Goal: Task Accomplishment & Management: Use online tool/utility

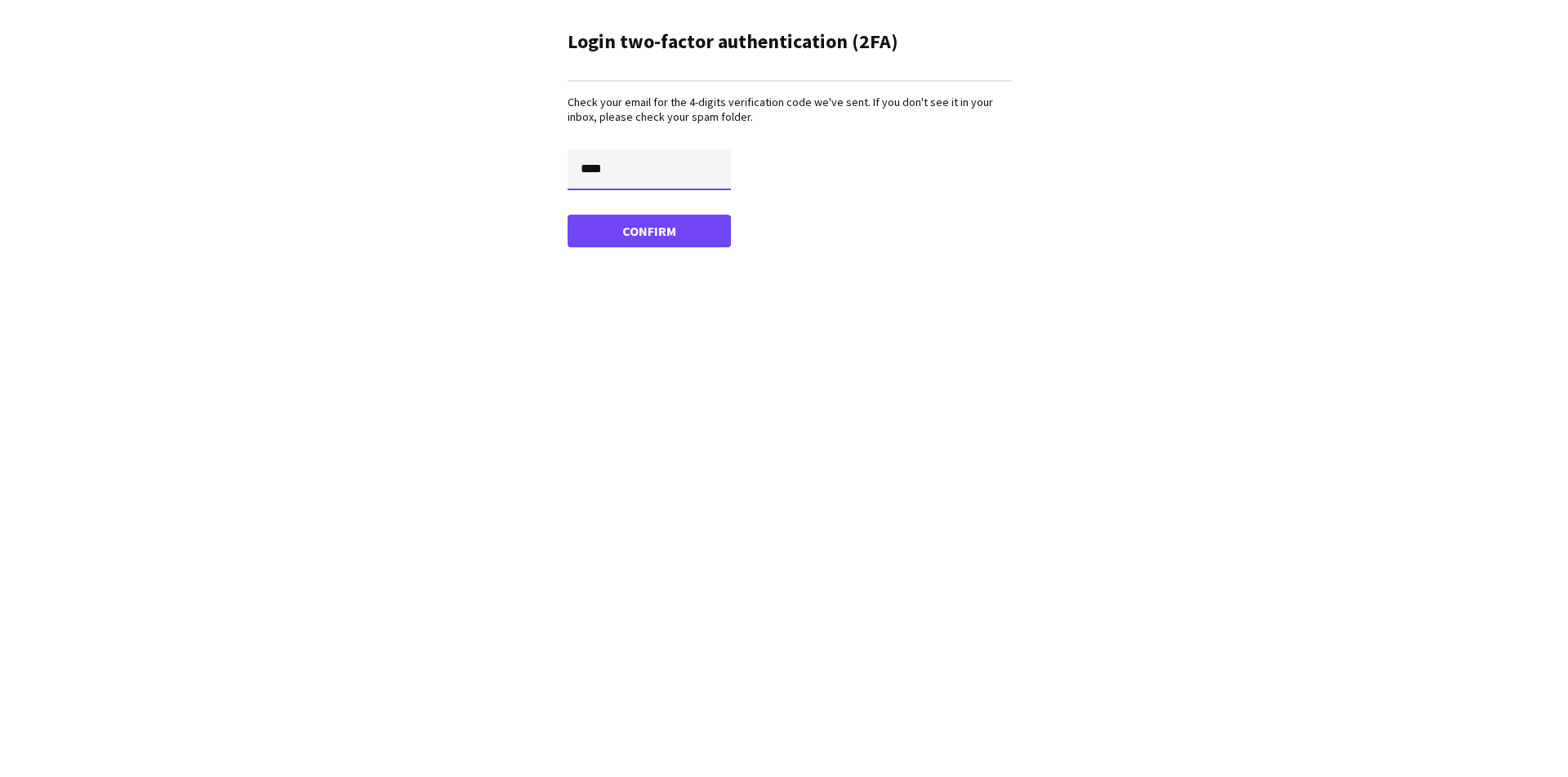
type input "****"
click at [649, 231] on button "Confirm" at bounding box center [650, 231] width 164 height 33
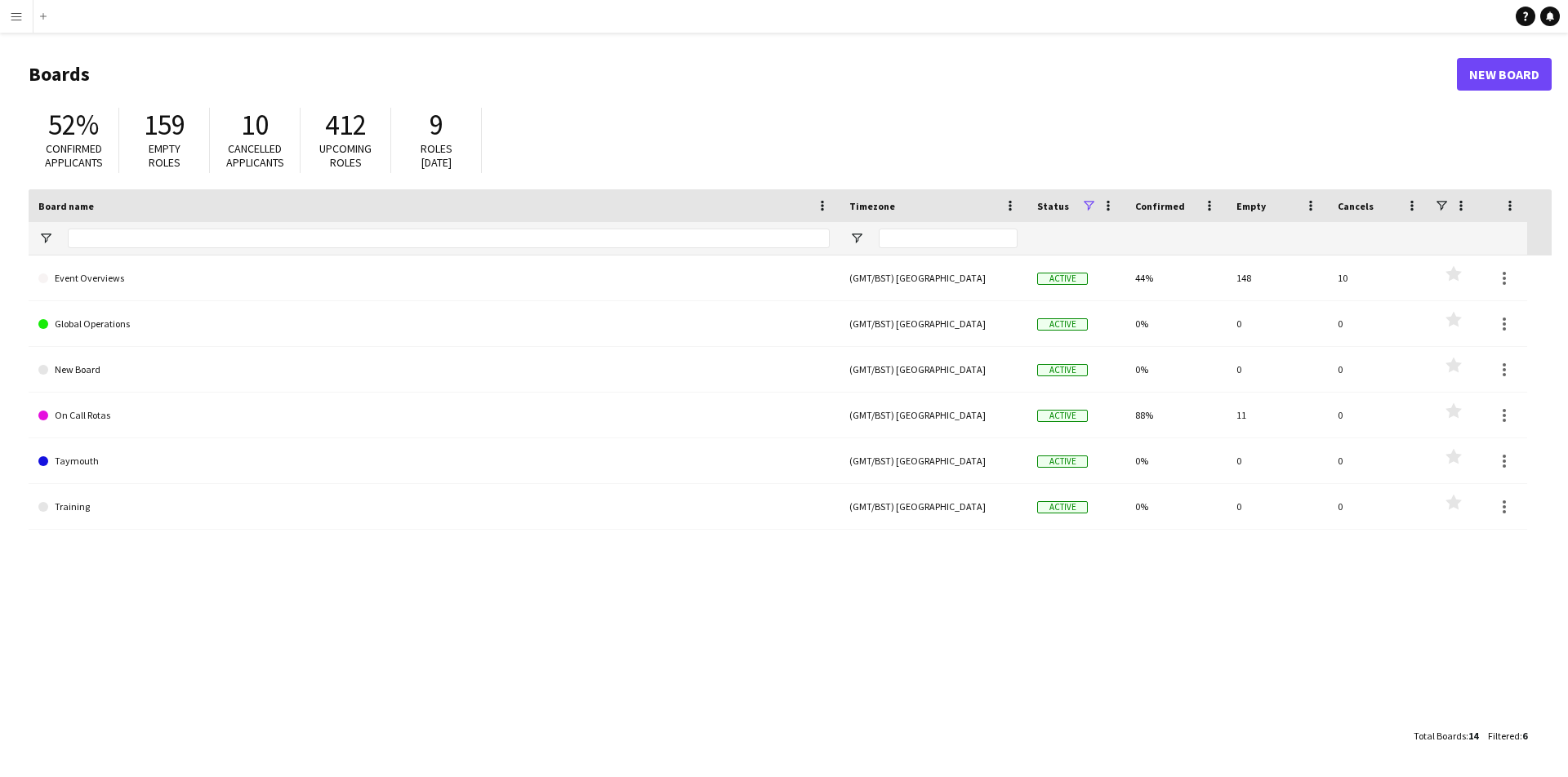
click at [18, 22] on app-icon "Menu" at bounding box center [16, 16] width 13 height 13
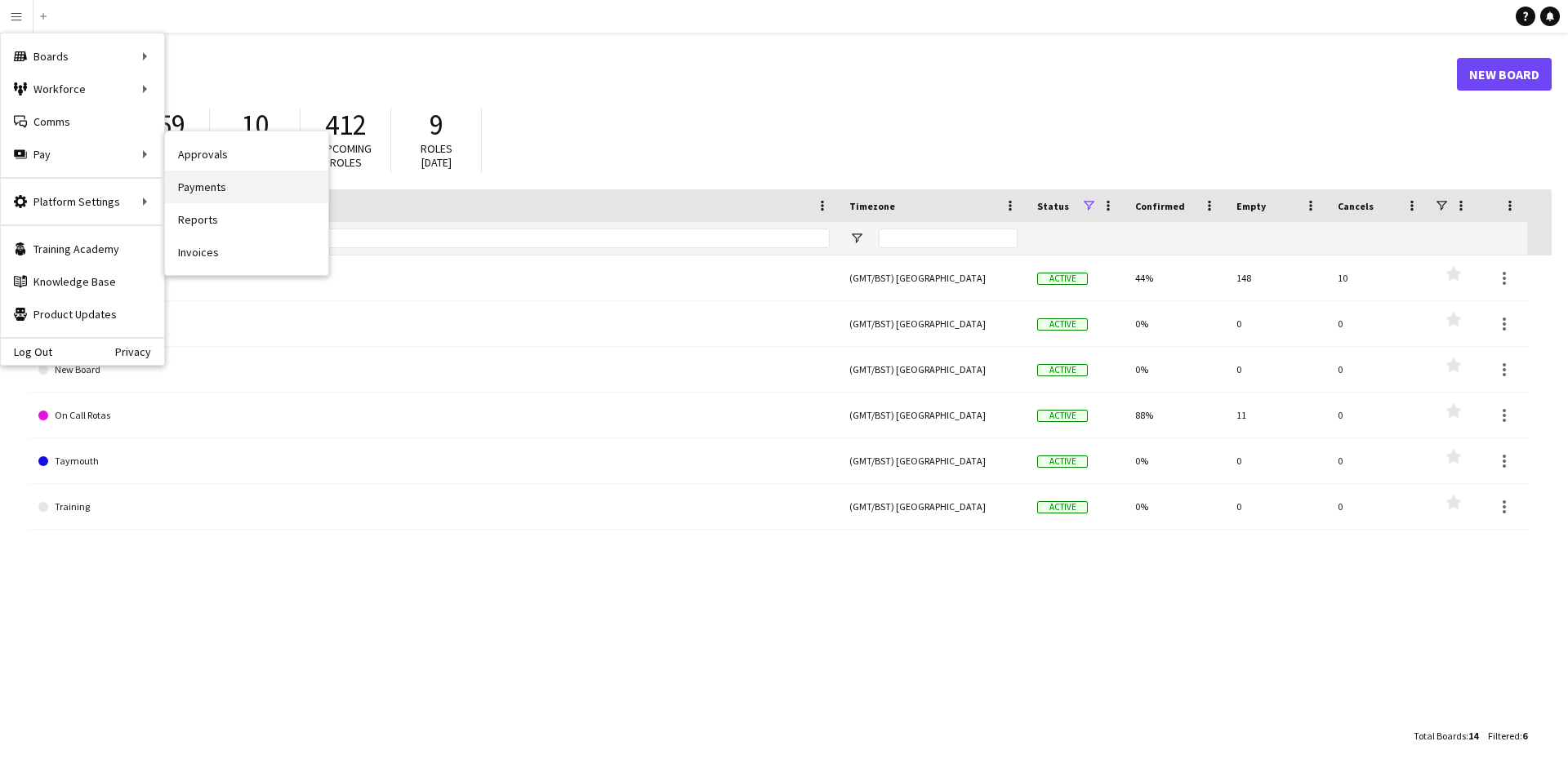
click at [214, 191] on link "Payments" at bounding box center [247, 187] width 164 height 33
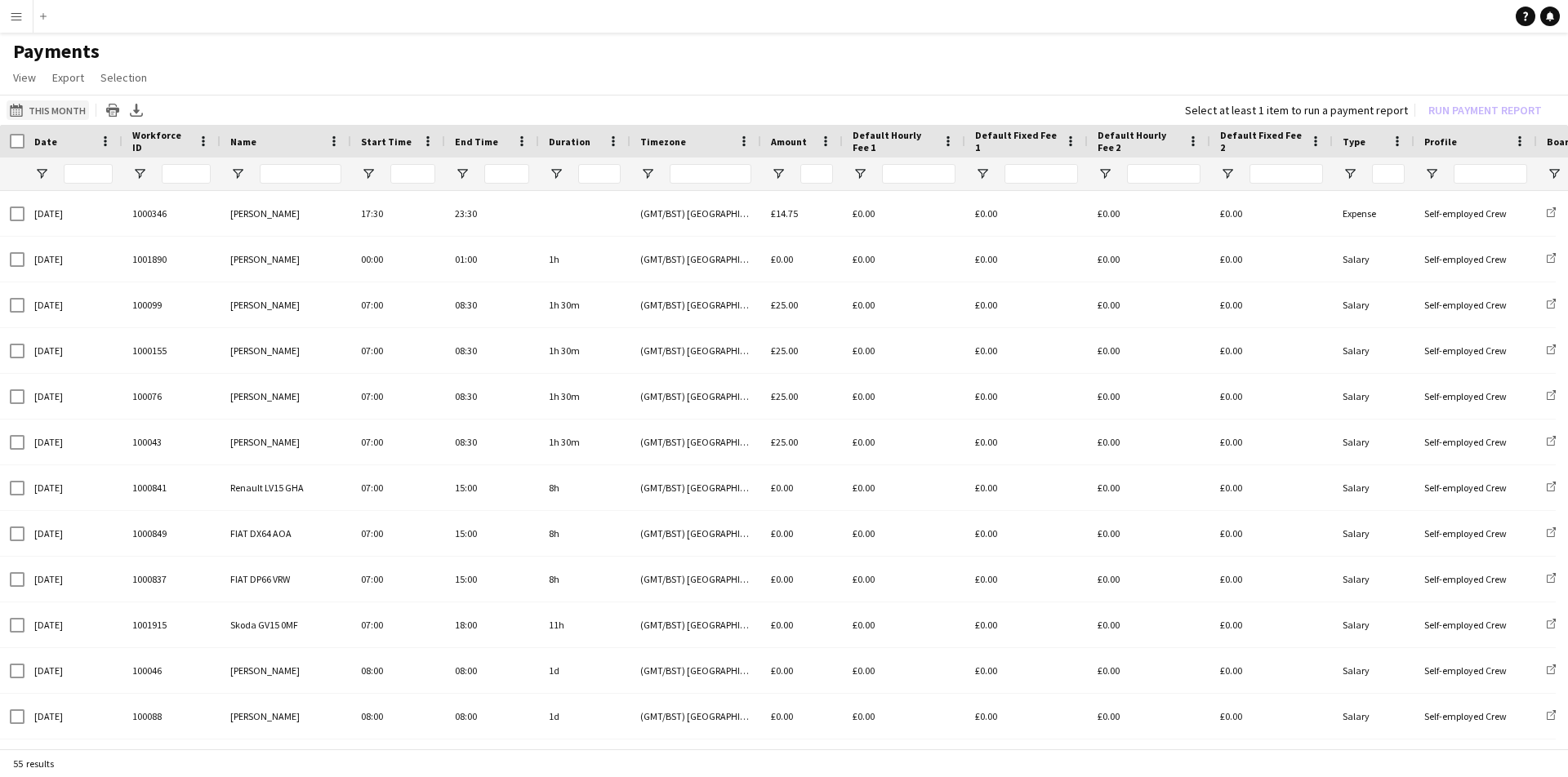
click at [40, 114] on button "This Month This Month" at bounding box center [48, 110] width 83 height 19
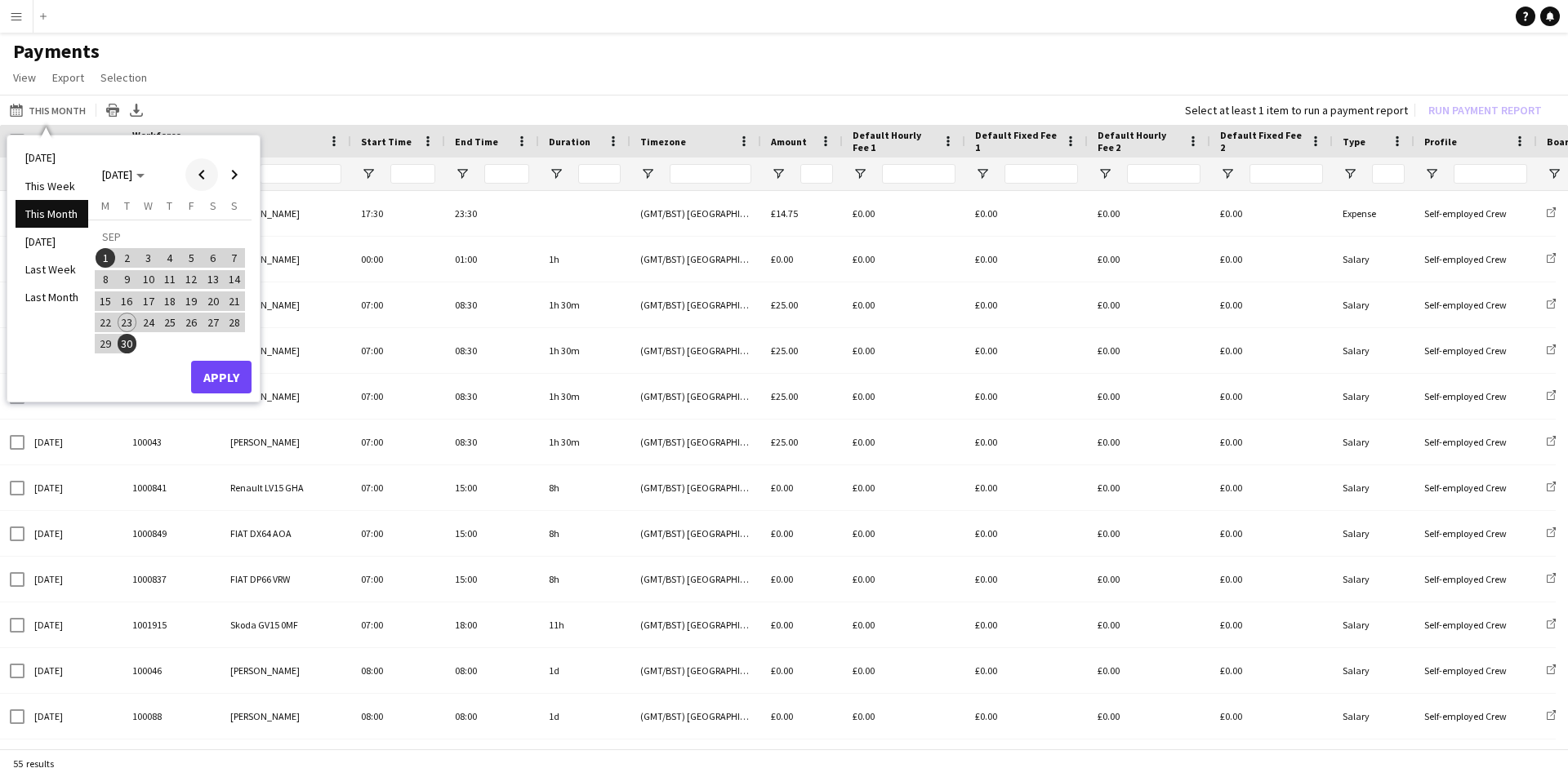
click at [200, 176] on span "Previous month" at bounding box center [202, 174] width 33 height 33
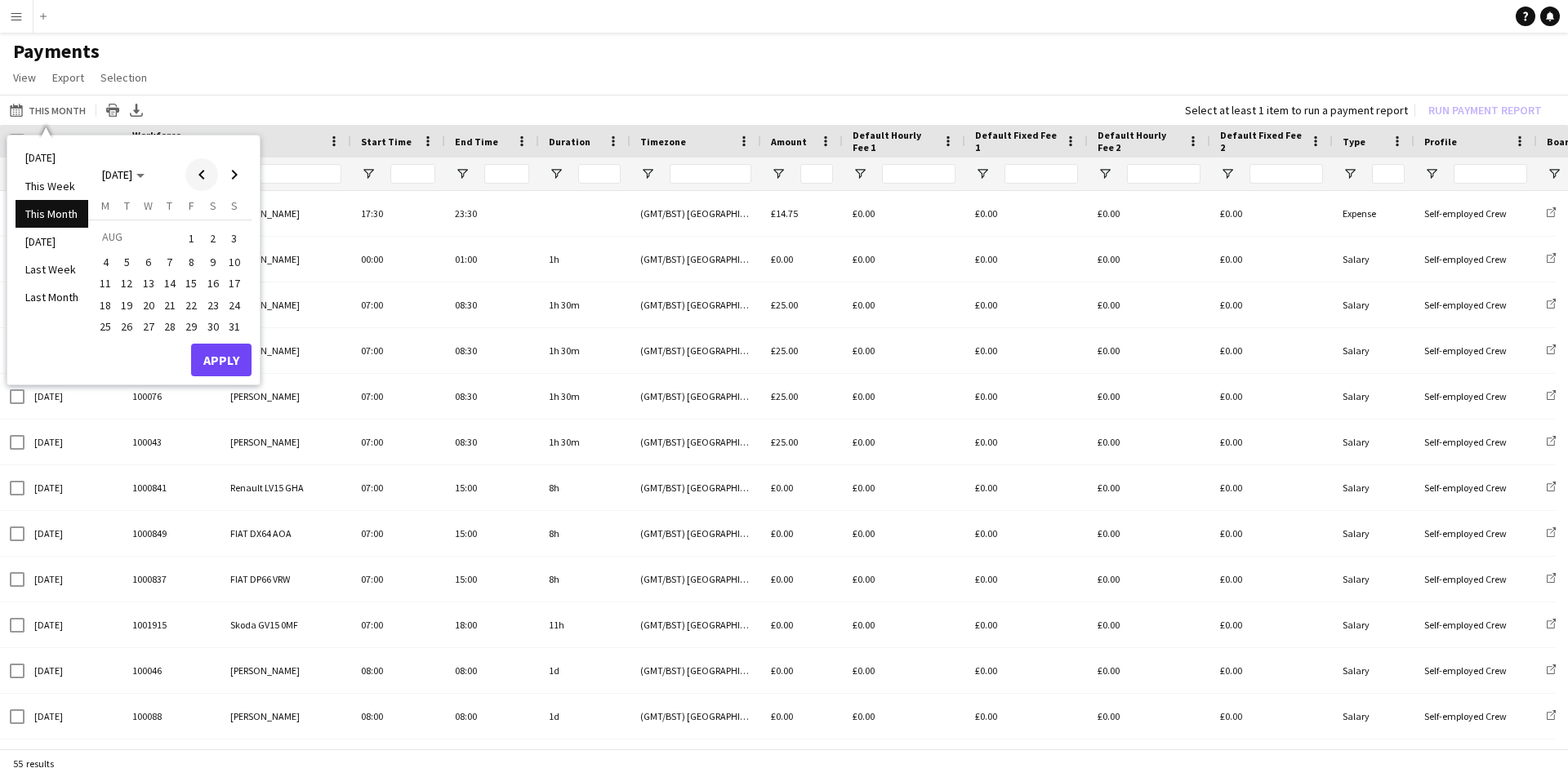
click at [198, 175] on span "Previous month" at bounding box center [202, 174] width 33 height 33
click at [229, 236] on span "1" at bounding box center [234, 238] width 19 height 23
click at [236, 176] on span "Next month" at bounding box center [234, 174] width 33 height 33
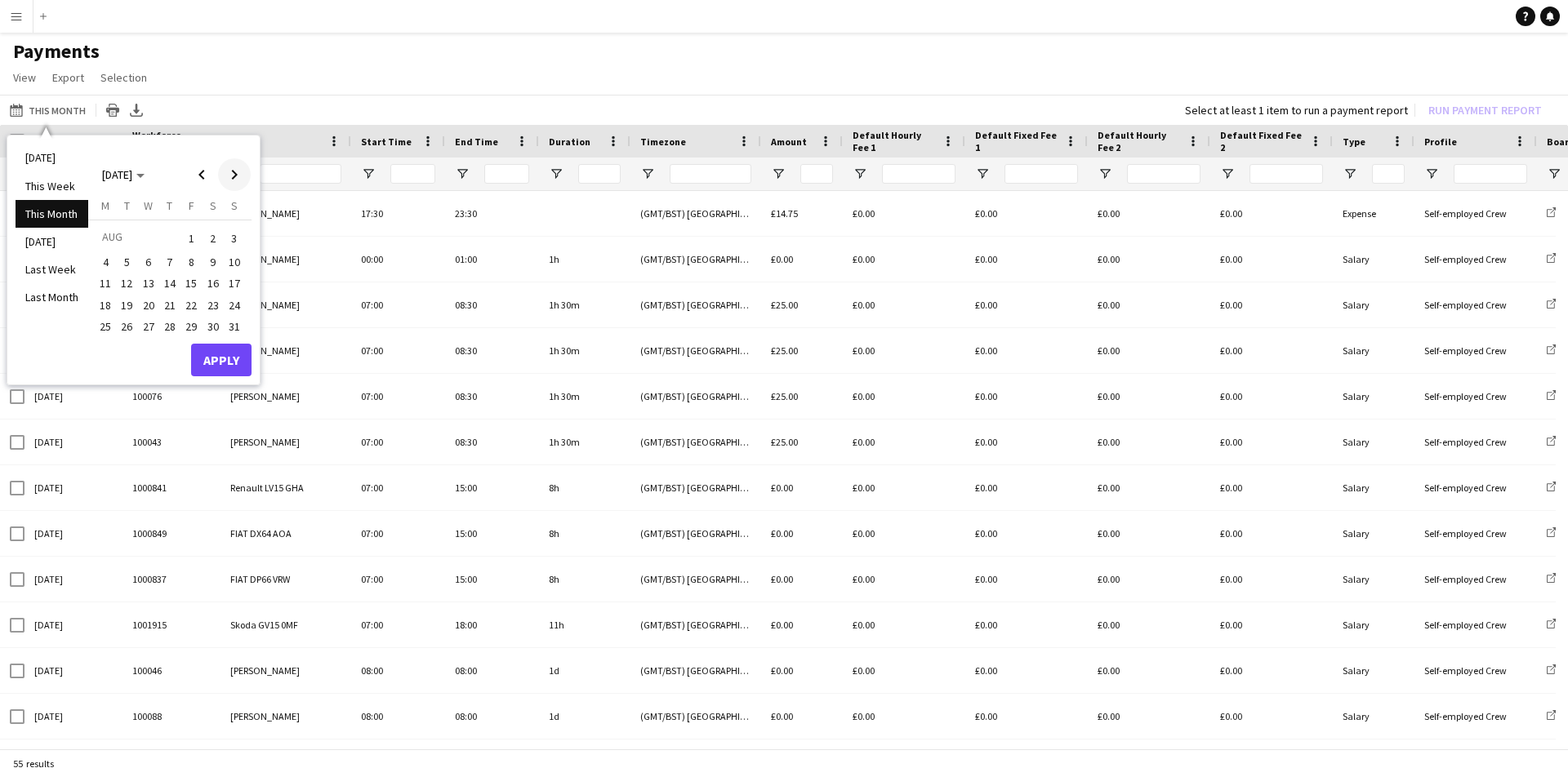
click at [236, 176] on span "Next month" at bounding box center [234, 174] width 33 height 33
click at [104, 257] on span "1" at bounding box center [106, 258] width 19 height 19
click at [223, 377] on button "Apply" at bounding box center [221, 377] width 61 height 33
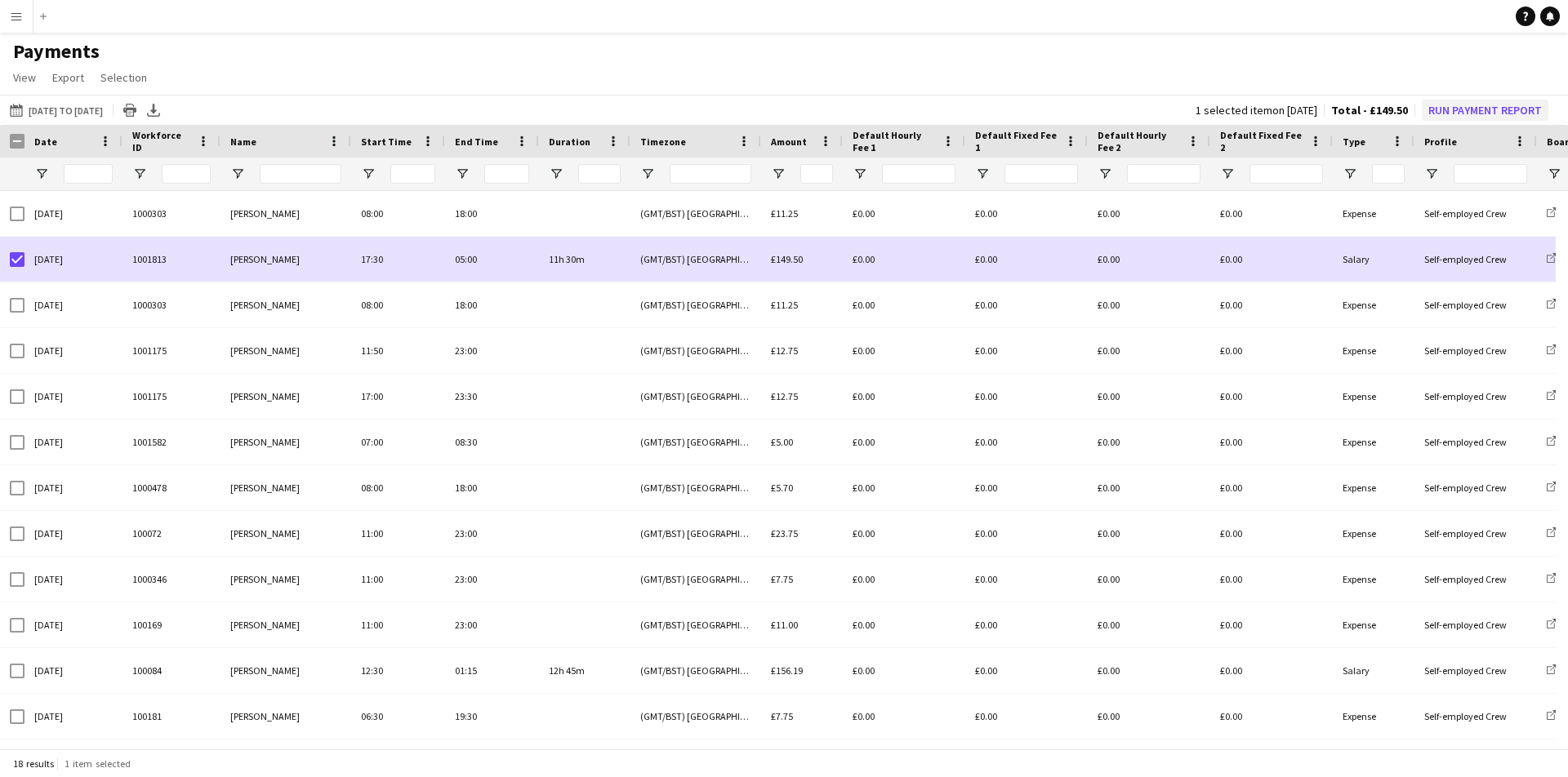
click at [1448, 113] on button "Run Payment Report" at bounding box center [1485, 110] width 127 height 21
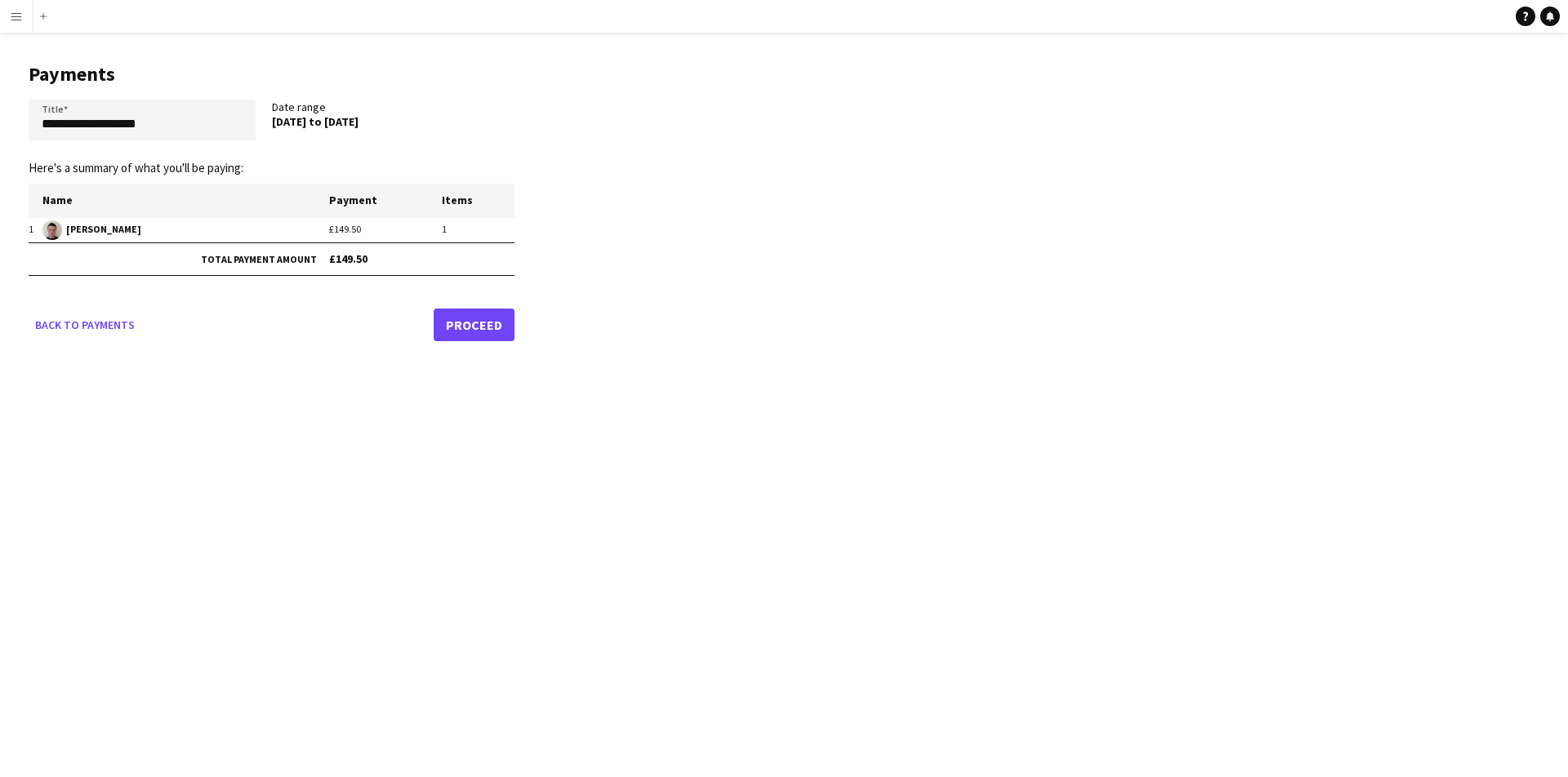
click at [482, 321] on link "Proceed" at bounding box center [475, 325] width 81 height 33
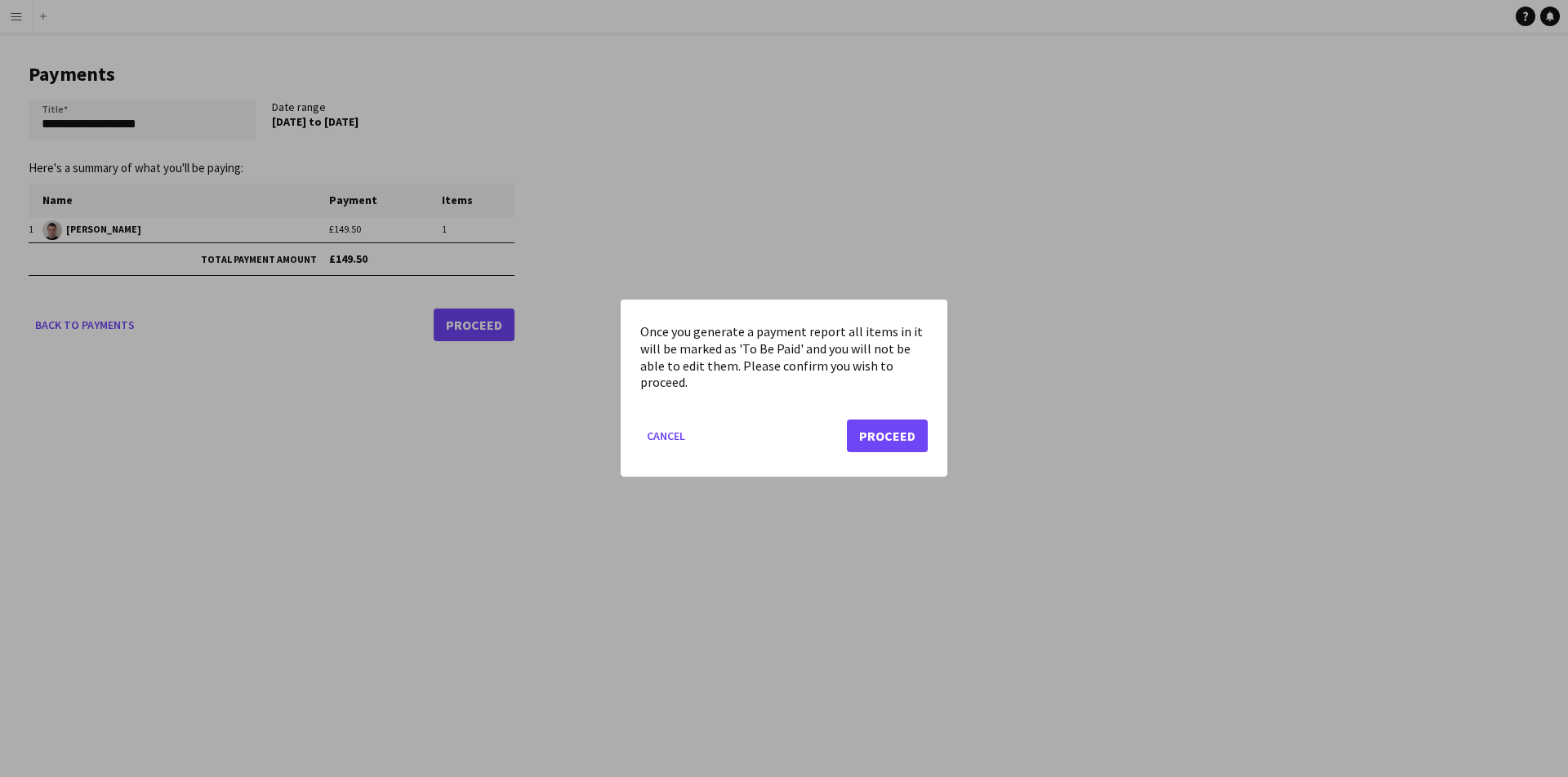
click at [883, 436] on button "Proceed" at bounding box center [887, 436] width 81 height 33
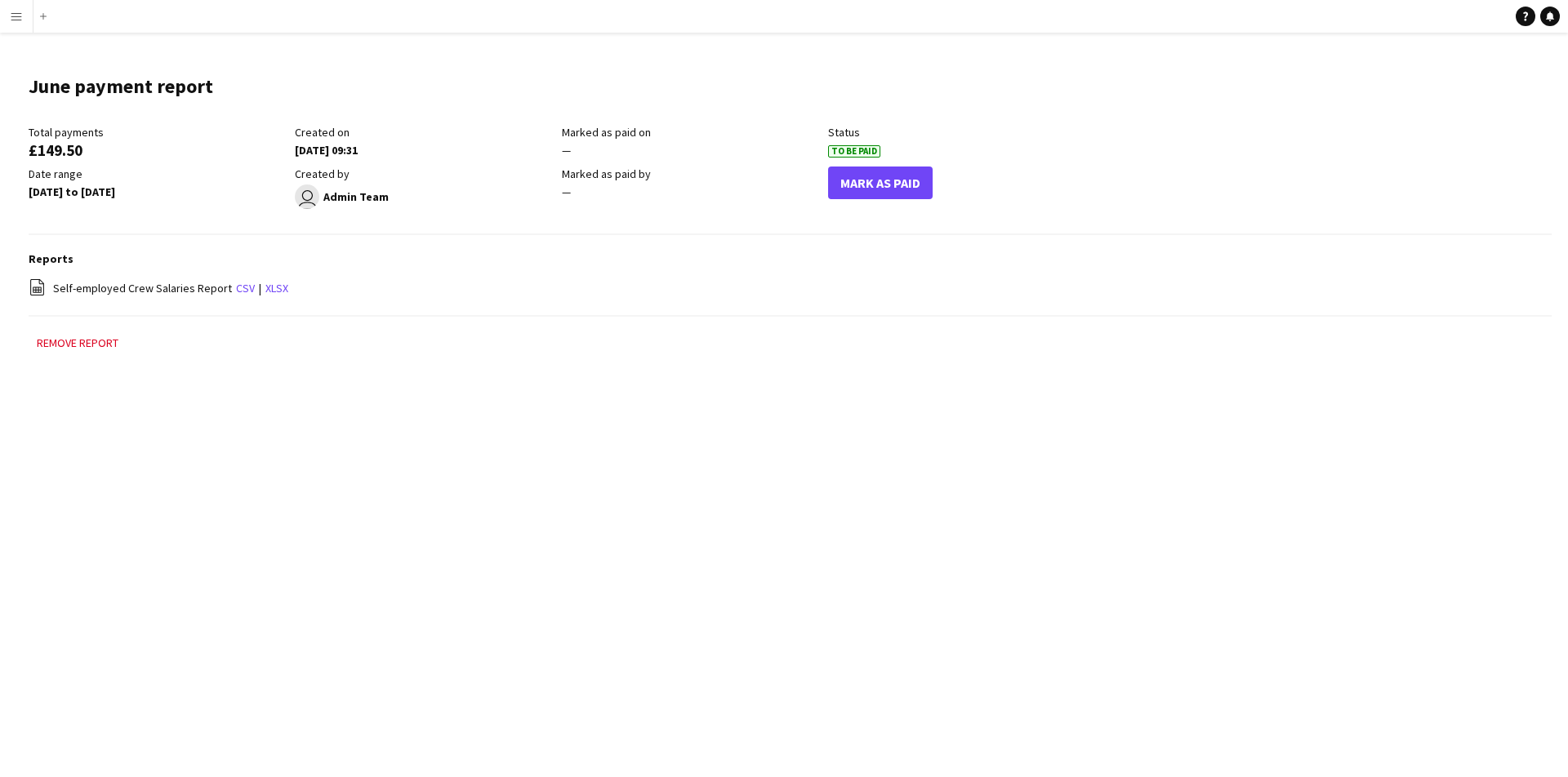
click at [871, 187] on button "Mark As Paid" at bounding box center [880, 182] width 105 height 33
click at [270, 288] on link "xlsx" at bounding box center [276, 288] width 23 height 15
click at [276, 285] on link "xlsx" at bounding box center [276, 288] width 23 height 15
